Goal: Navigation & Orientation: Understand site structure

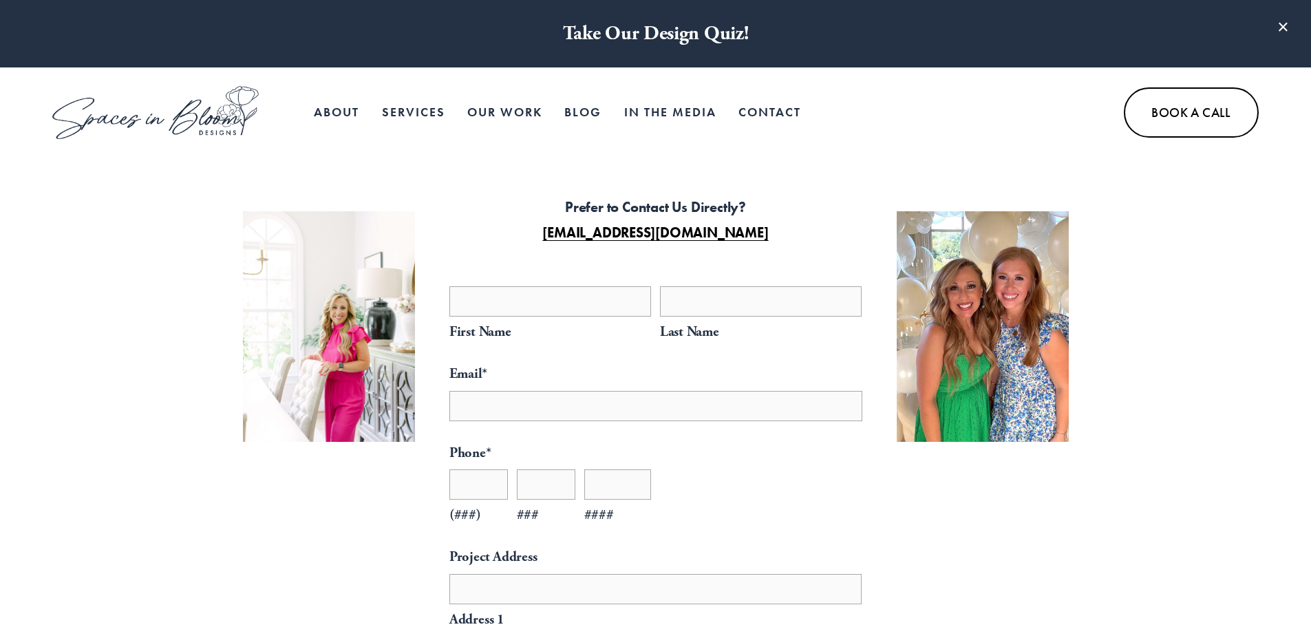
select select "**"
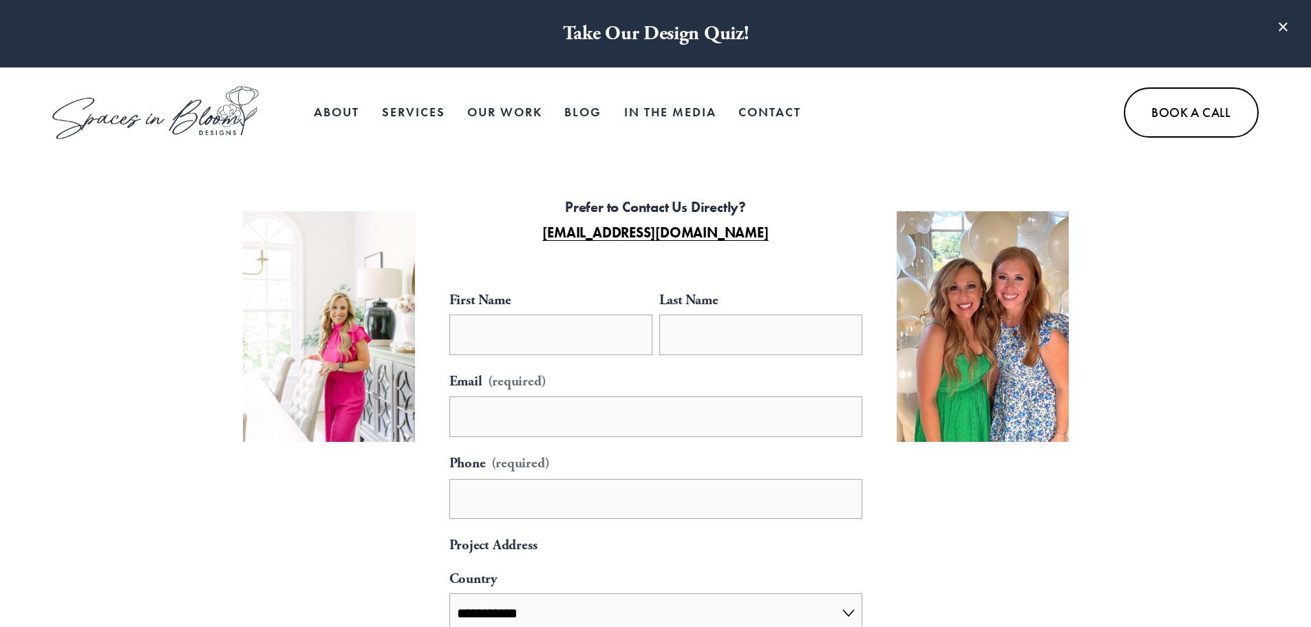
click at [492, 107] on link "Our Work" at bounding box center [504, 113] width 75 height 28
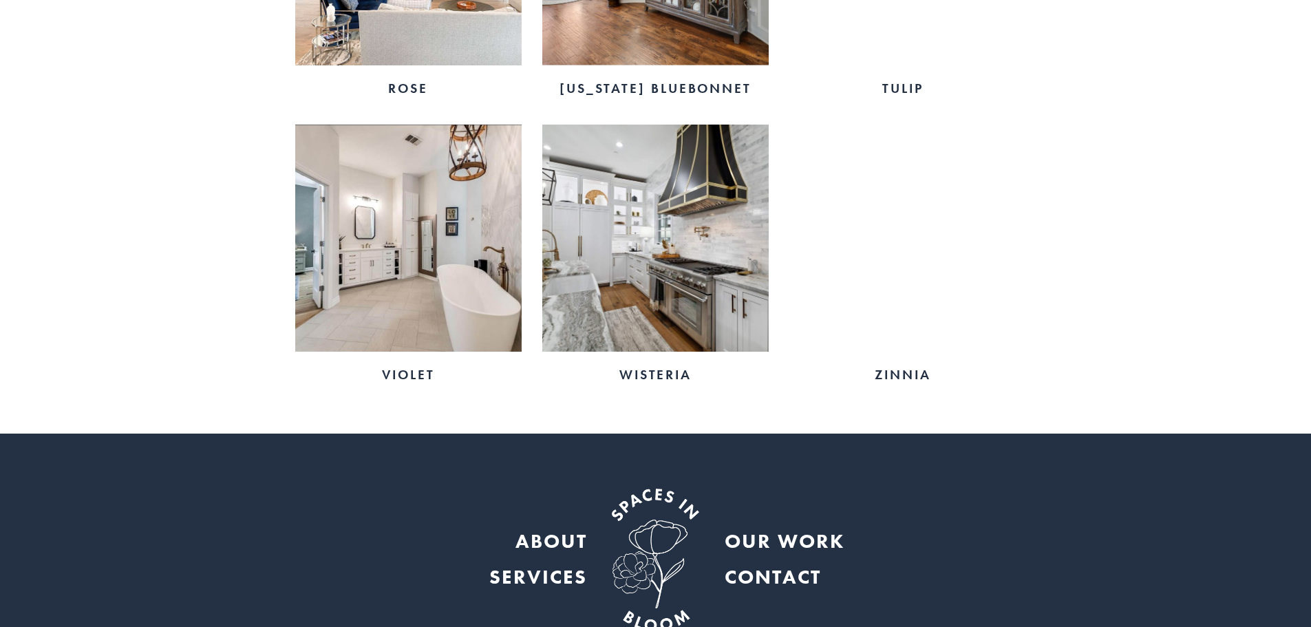
scroll to position [2741, 0]
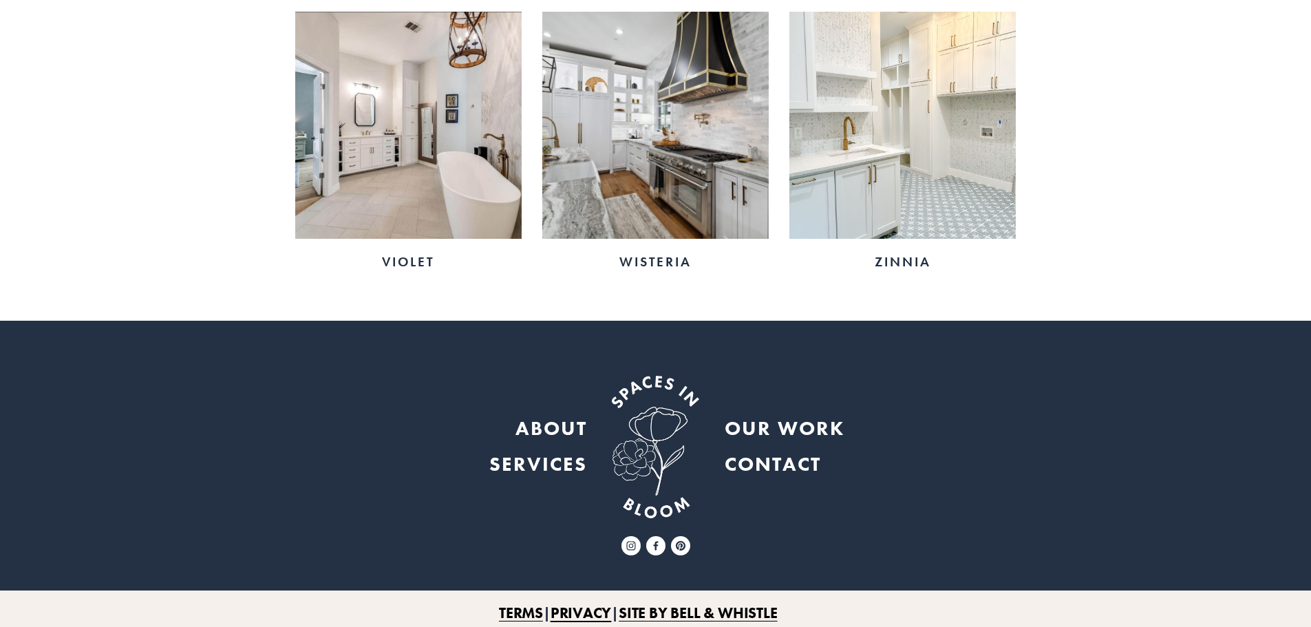
click at [560, 416] on strong "ABOUT" at bounding box center [552, 428] width 72 height 25
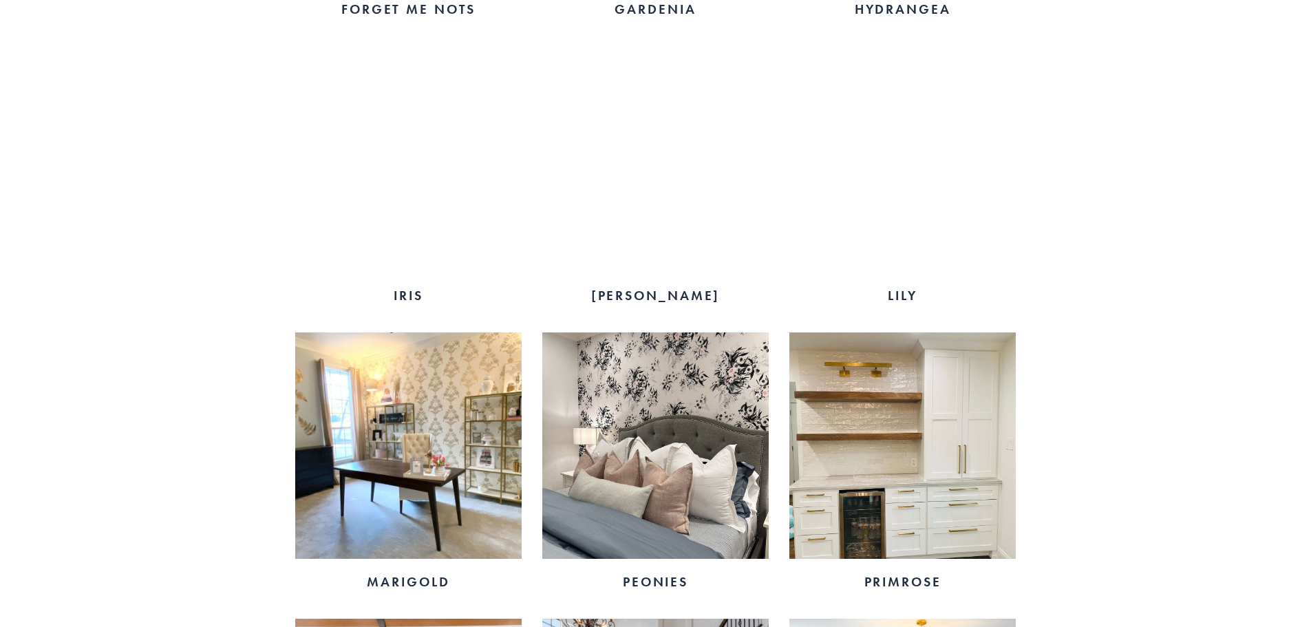
scroll to position [1846, 0]
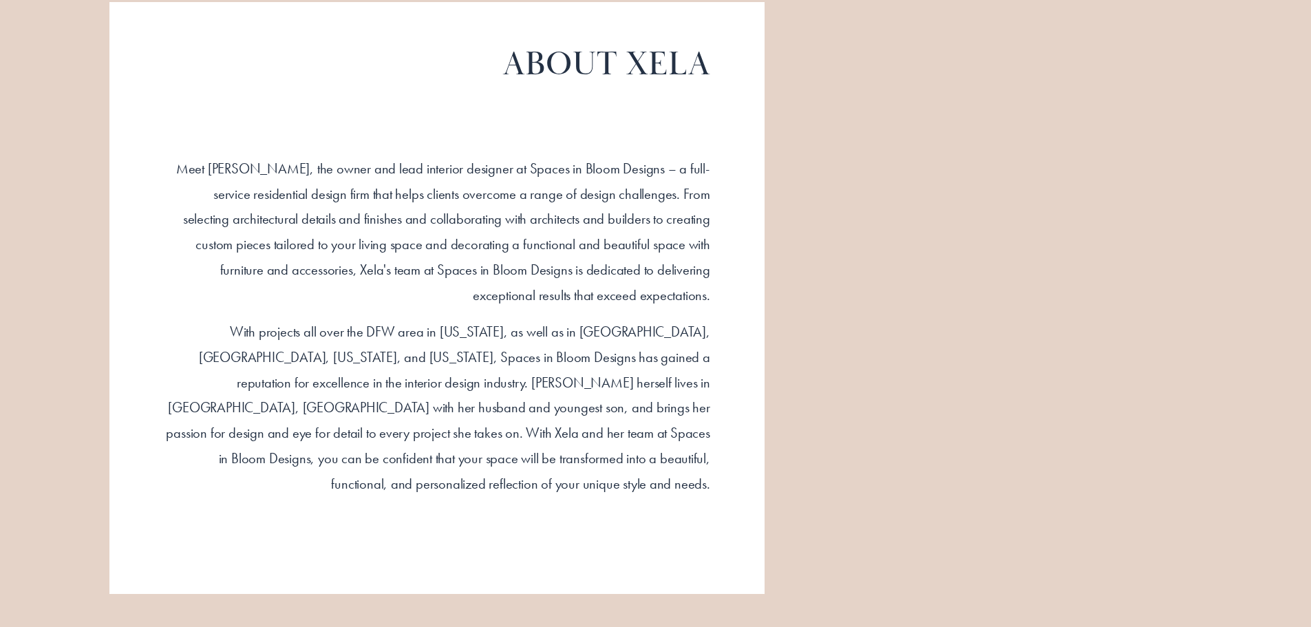
scroll to position [1239, 0]
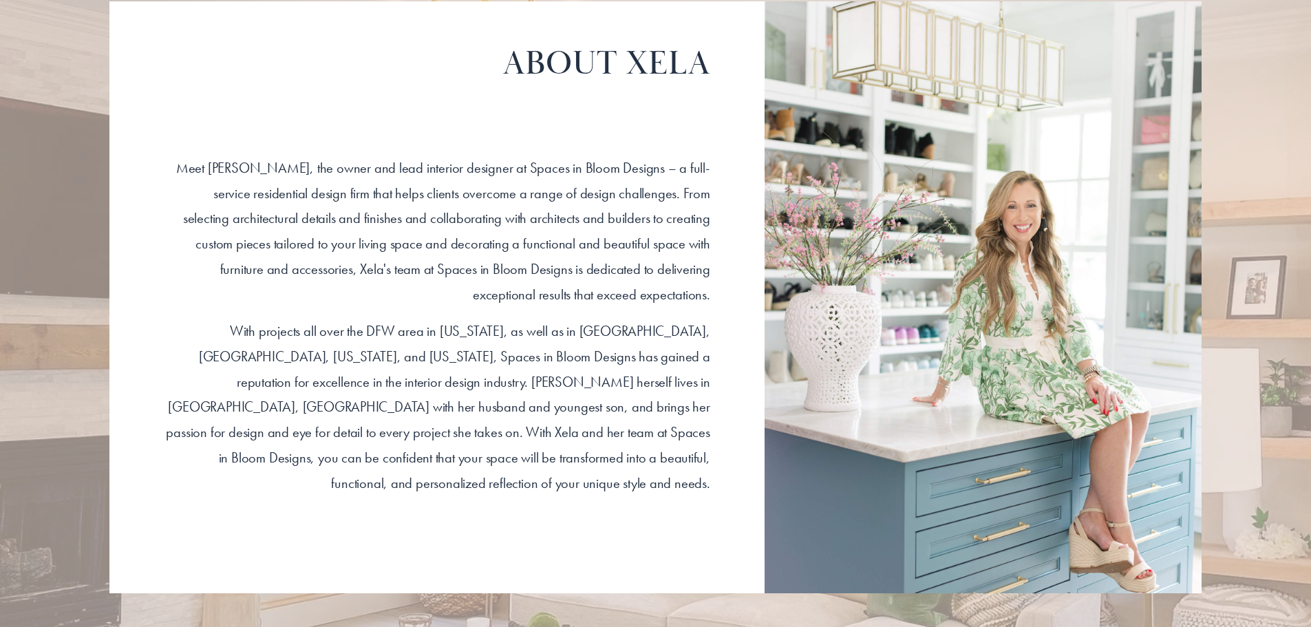
drag, startPoint x: 491, startPoint y: 404, endPoint x: 362, endPoint y: 457, distance: 139.2
click at [362, 457] on p "With projects all over the DFW area in Texas, as well as in Nashville, TN, Utah…" at bounding box center [437, 407] width 547 height 177
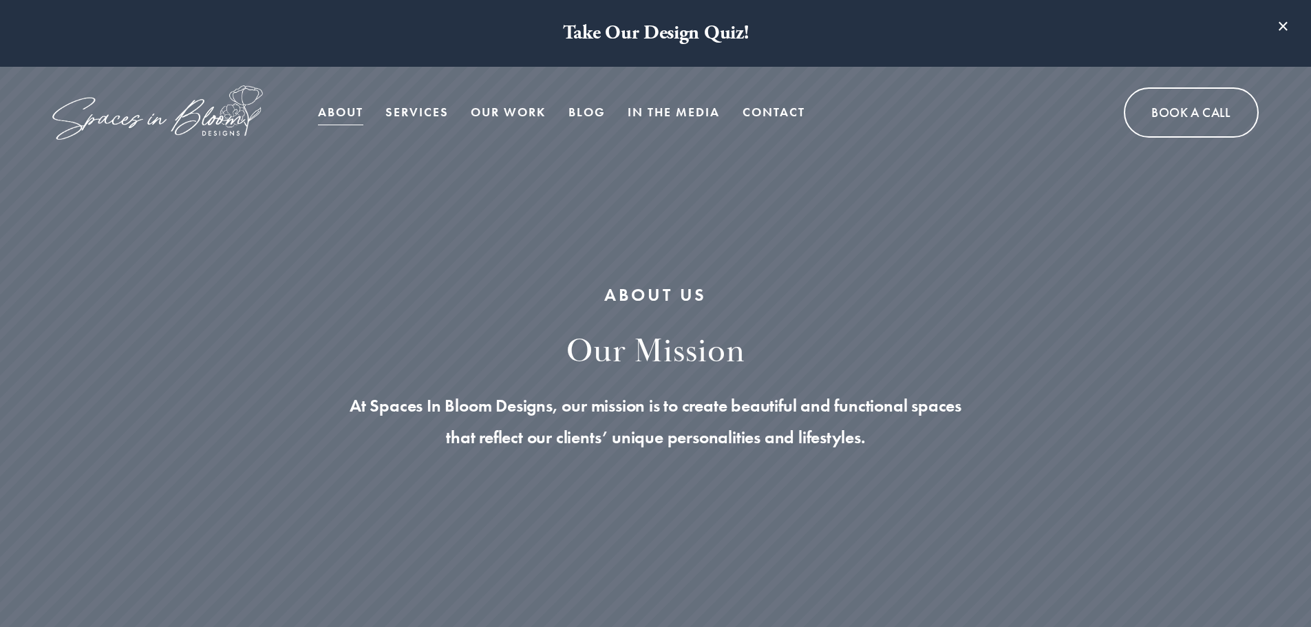
scroll to position [0, 0]
